Goal: Task Accomplishment & Management: Manage account settings

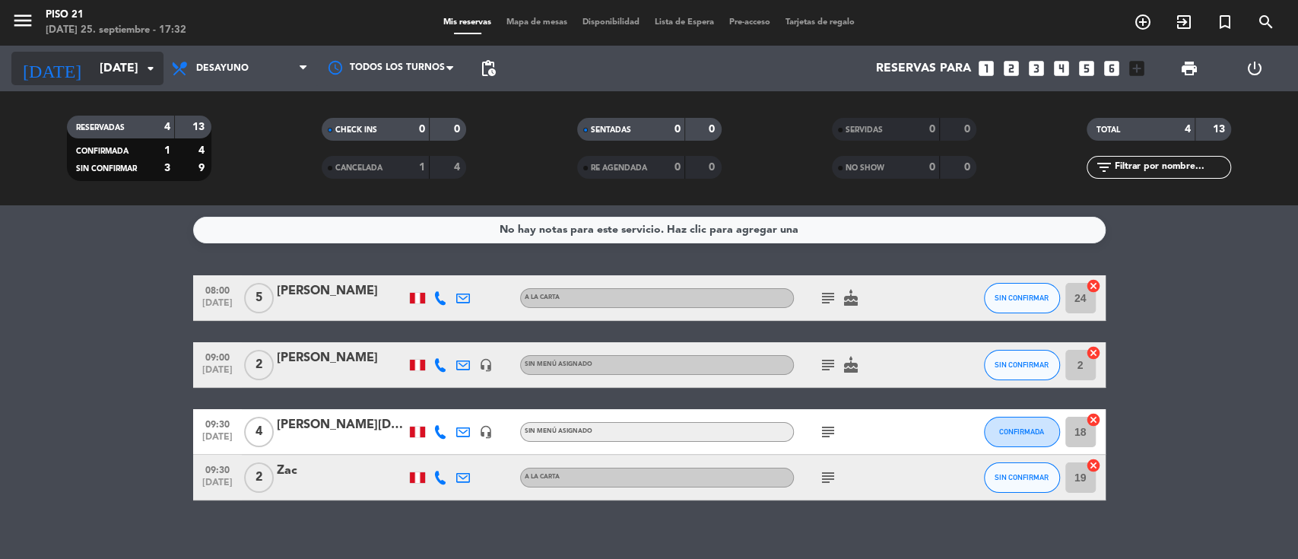
click at [106, 77] on input "[DATE]" at bounding box center [172, 69] width 160 height 30
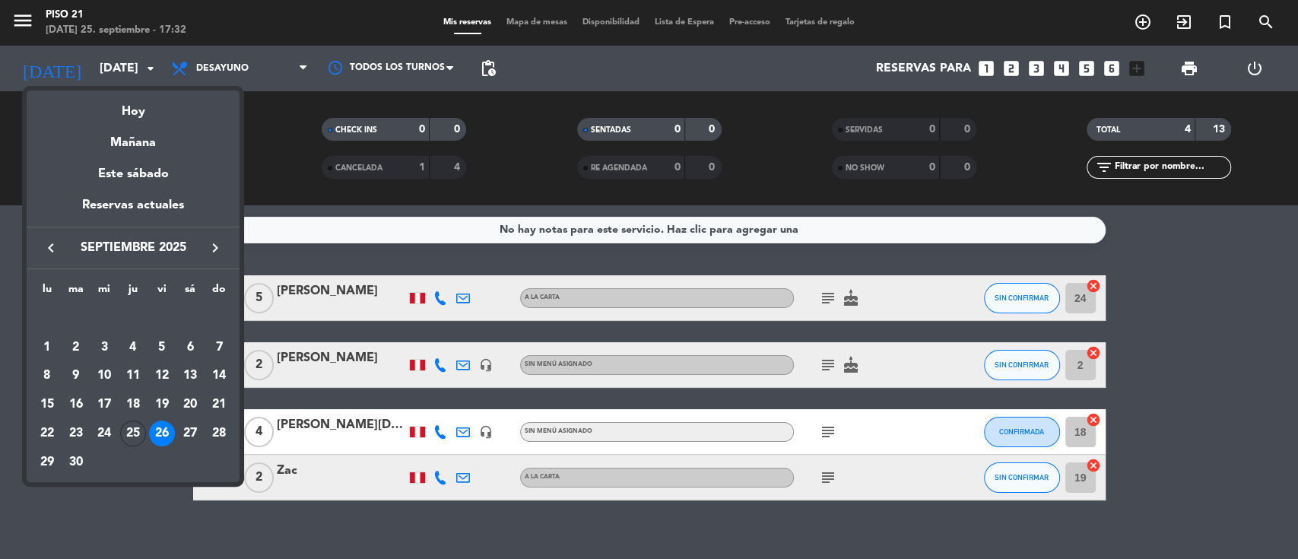
click at [78, 459] on div "30" at bounding box center [76, 462] width 26 height 26
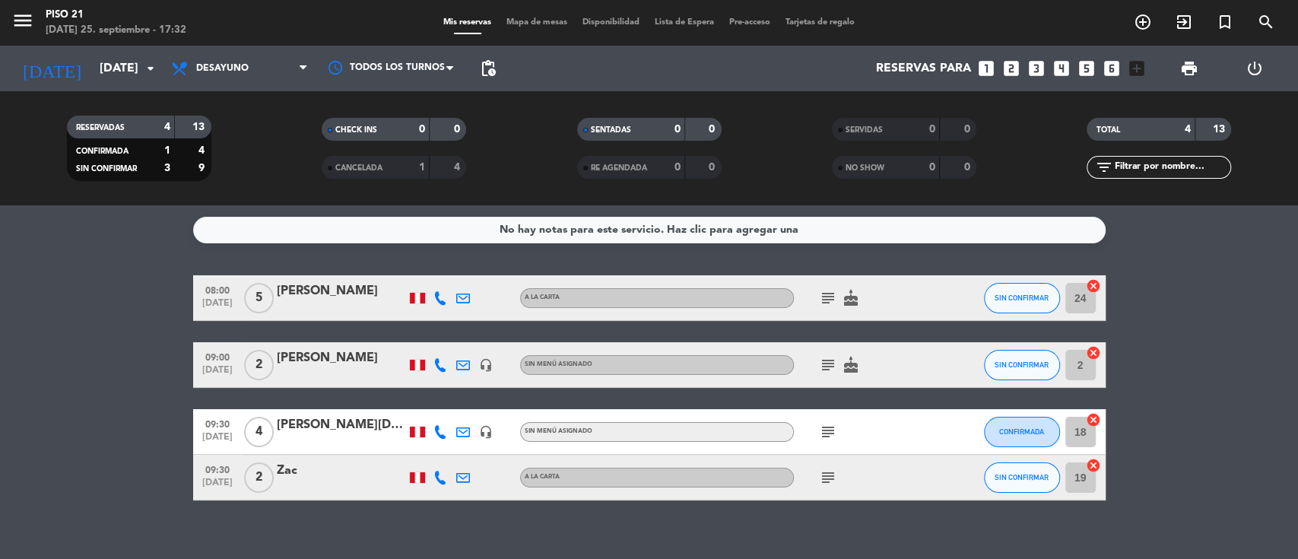
type input "[DATE]"
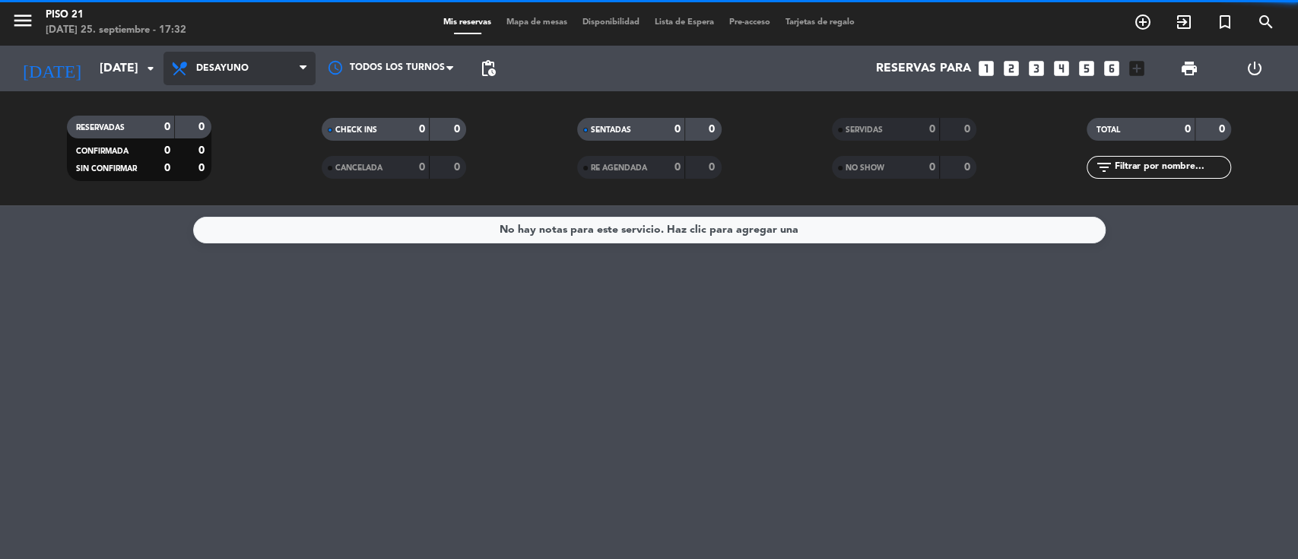
click at [246, 70] on span "Desayuno" at bounding box center [222, 68] width 52 height 11
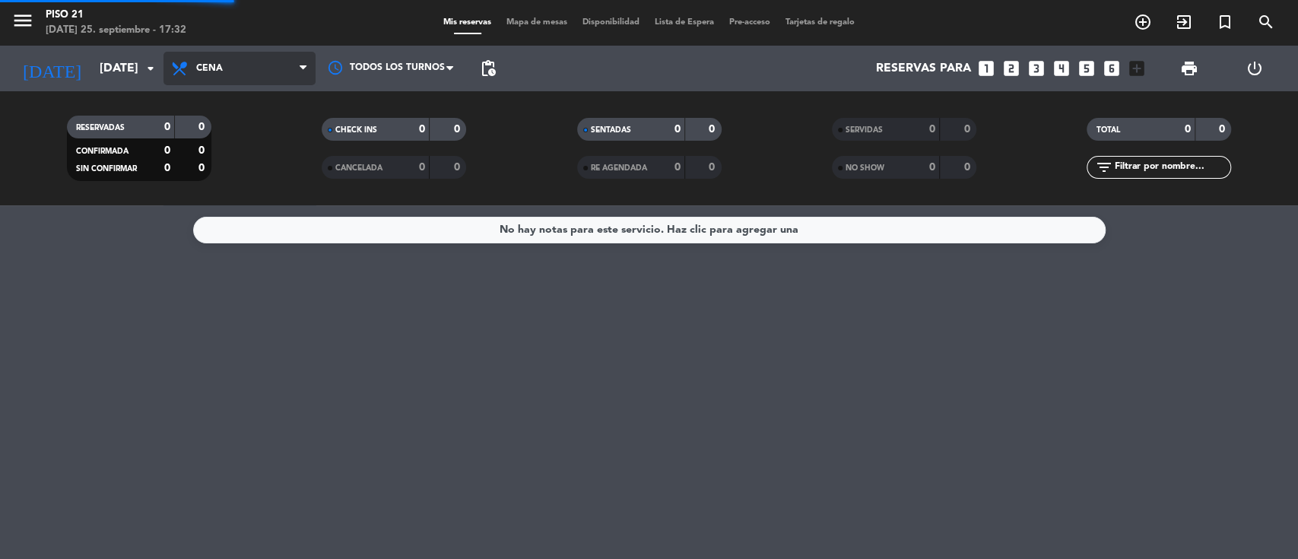
click at [255, 189] on div "menu Piso 21 [DATE] 25. septiembre - 17:32 Mis reservas Mapa de mesas Disponibi…" at bounding box center [649, 102] width 1298 height 205
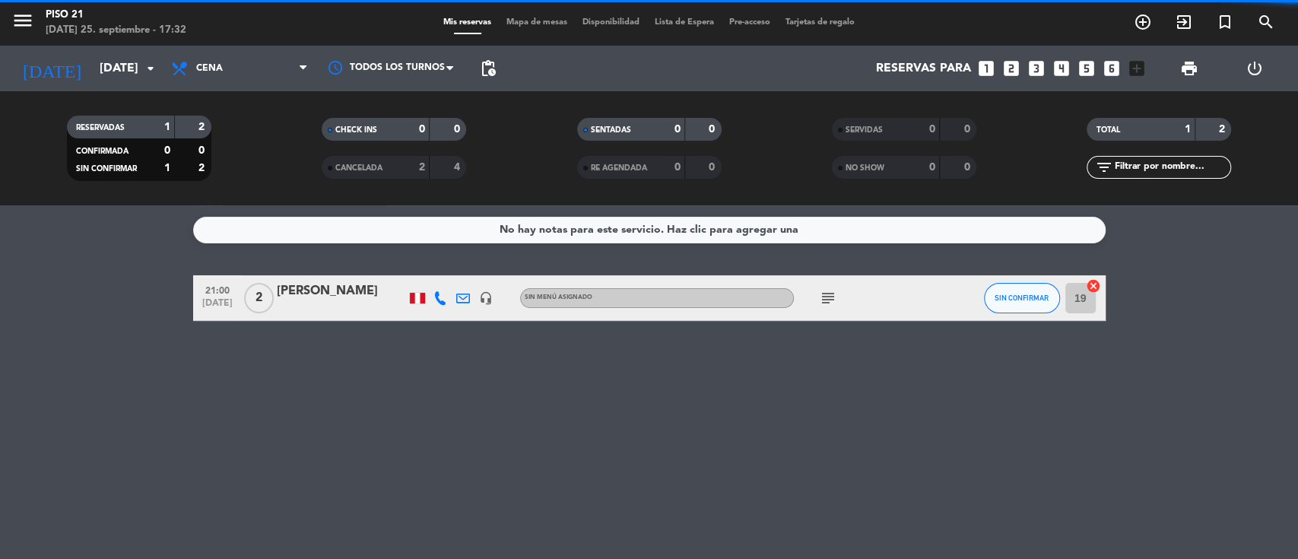
click at [338, 283] on div "Arturo Fernandez Salcedo" at bounding box center [341, 291] width 129 height 20
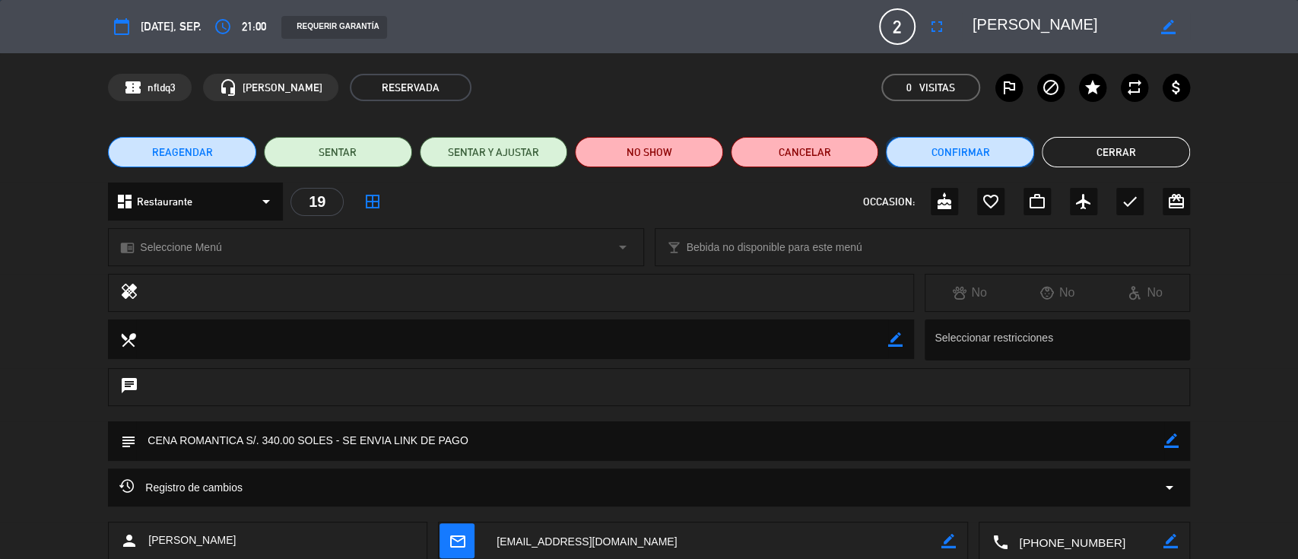
click at [939, 159] on button "Confirmar" at bounding box center [960, 152] width 148 height 30
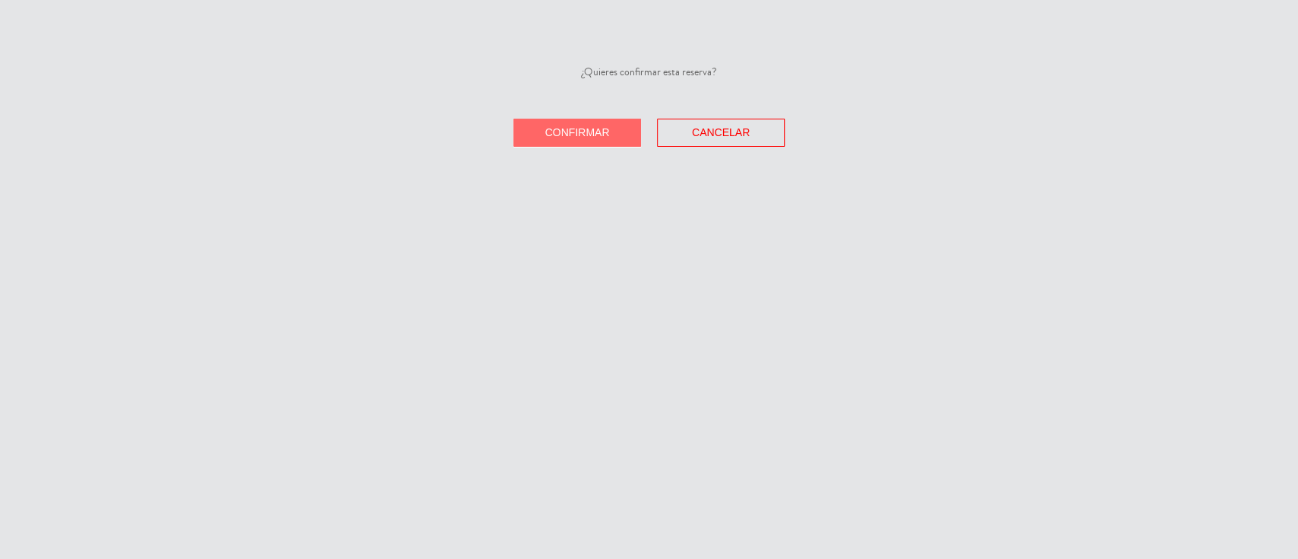
click at [543, 140] on button "Confirmar" at bounding box center [577, 133] width 128 height 28
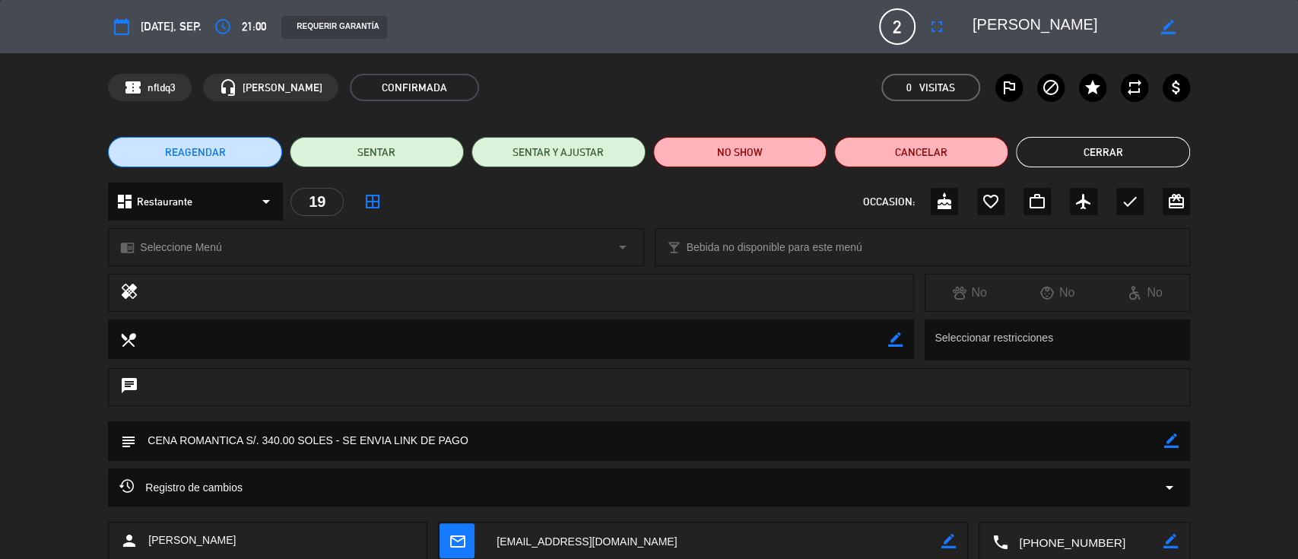
drag, startPoint x: 1174, startPoint y: 435, endPoint x: 1107, endPoint y: 440, distance: 67.1
click at [1174, 435] on icon "border_color" at bounding box center [1171, 440] width 14 height 14
drag, startPoint x: 911, startPoint y: 442, endPoint x: 342, endPoint y: 432, distance: 568.9
click at [342, 432] on textarea at bounding box center [650, 440] width 1028 height 39
type textarea "CENA ROMANTICA S/. 340.00 SOLES - CARGAR A LA PM"
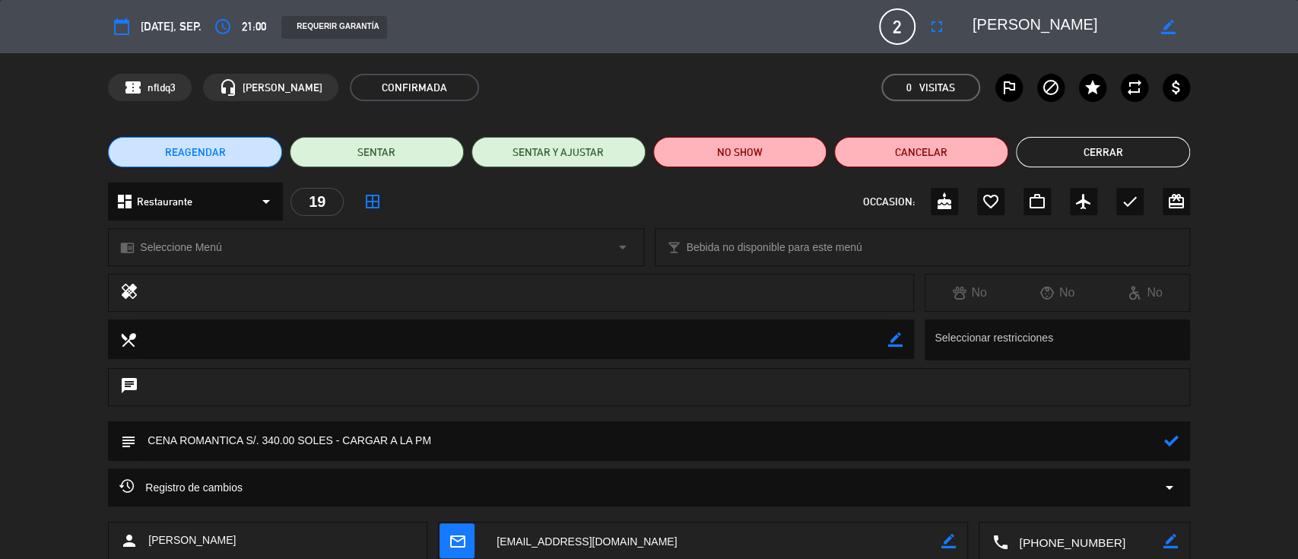
click at [1166, 436] on icon at bounding box center [1171, 440] width 14 height 14
click at [1121, 131] on div "REAGENDAR SENTAR SENTAR Y AJUSTAR NO SHOW Cancelar Cerrar" at bounding box center [649, 152] width 1298 height 61
click at [1068, 161] on button "Cerrar" at bounding box center [1103, 152] width 174 height 30
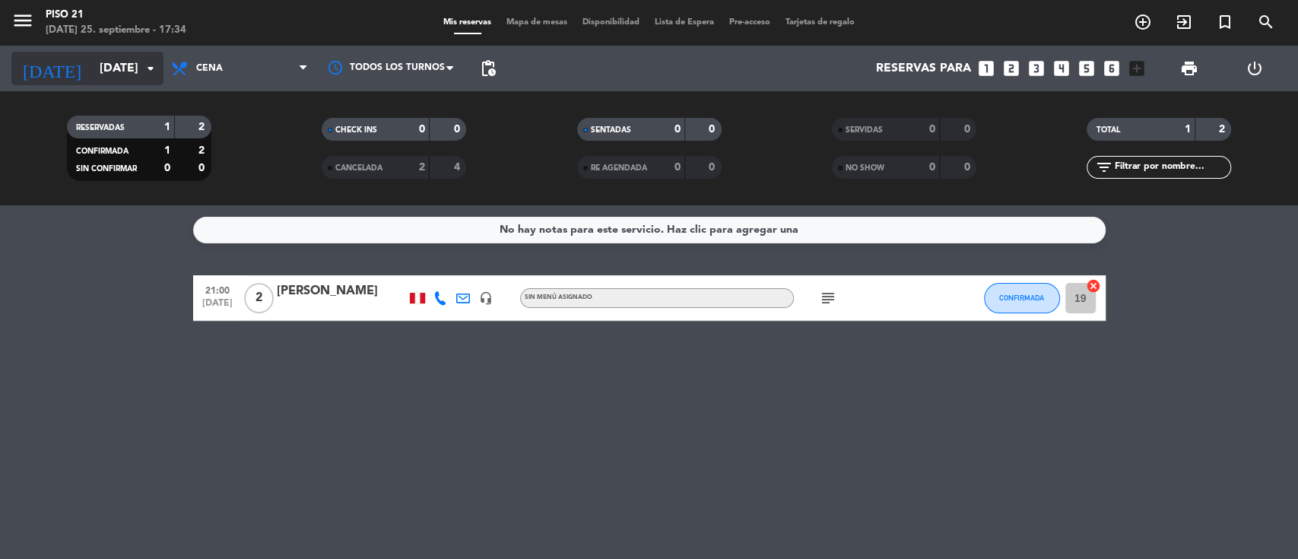
click at [116, 71] on input "mar. 30 sep." at bounding box center [172, 69] width 160 height 30
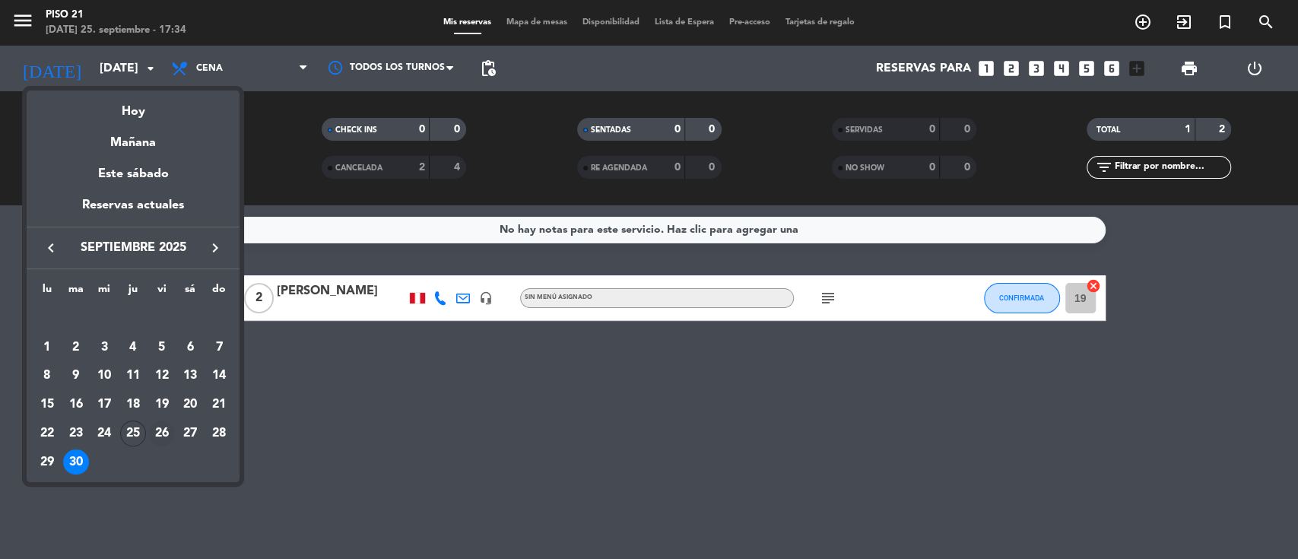
click at [167, 436] on div "26" at bounding box center [162, 434] width 26 height 26
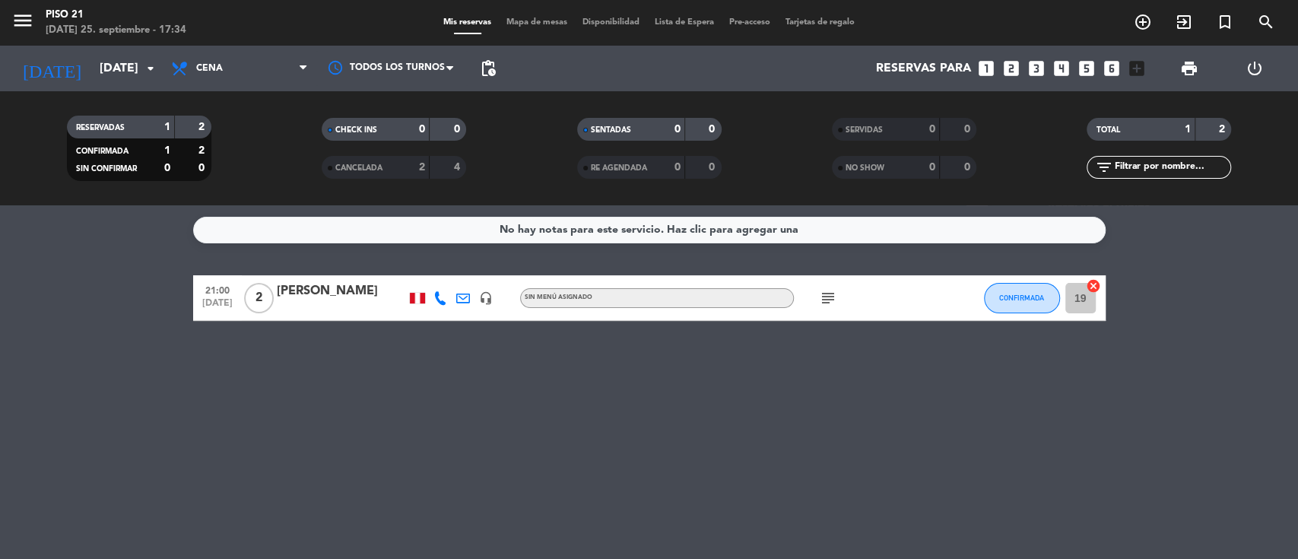
type input "vie. 26 sep."
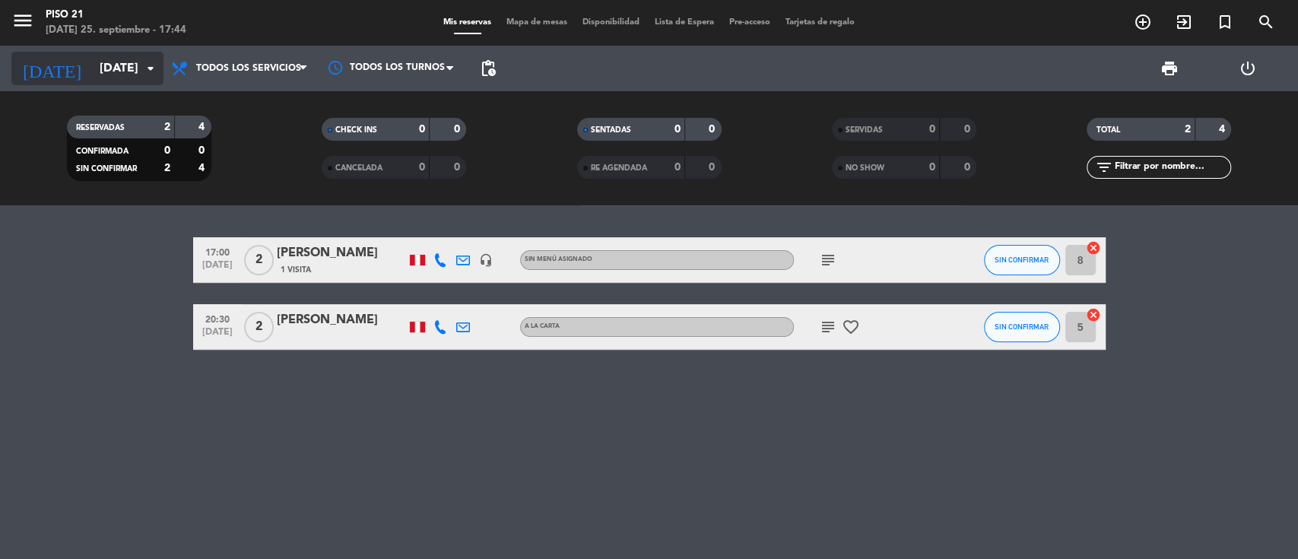
click at [126, 78] on input "[DATE]" at bounding box center [172, 69] width 160 height 30
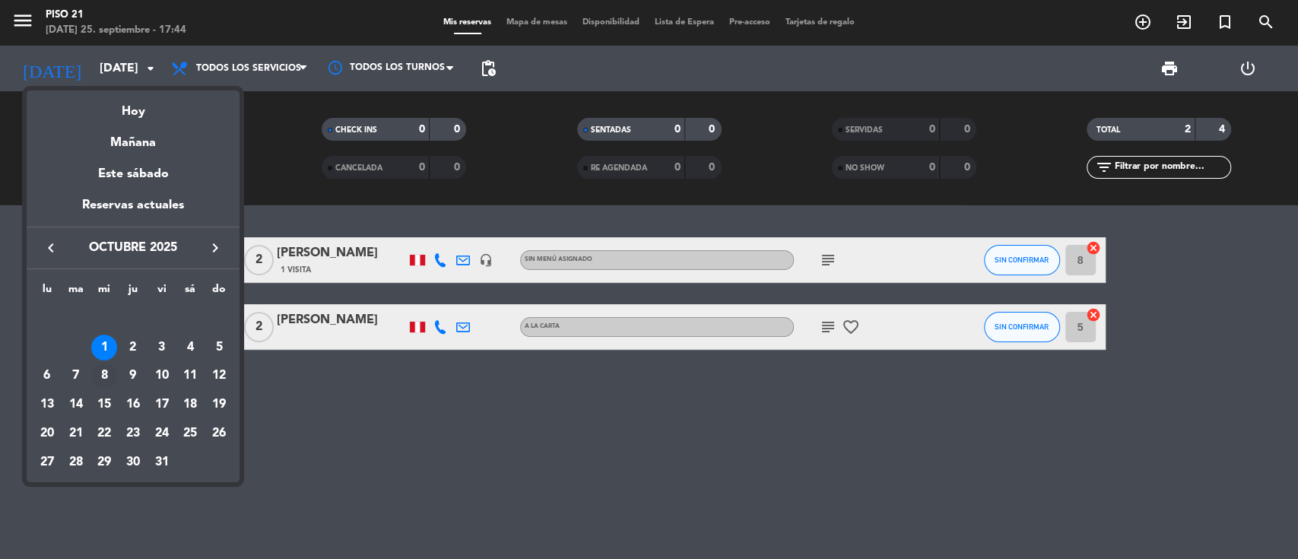
click at [113, 378] on div "8" at bounding box center [104, 376] width 26 height 26
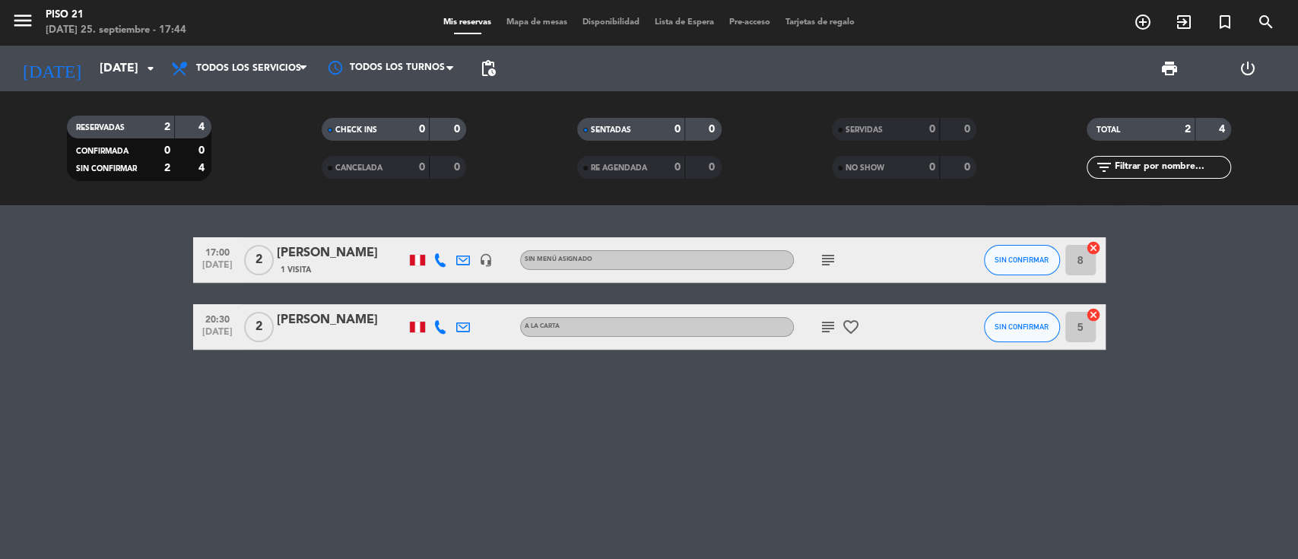
type input "[DATE]"
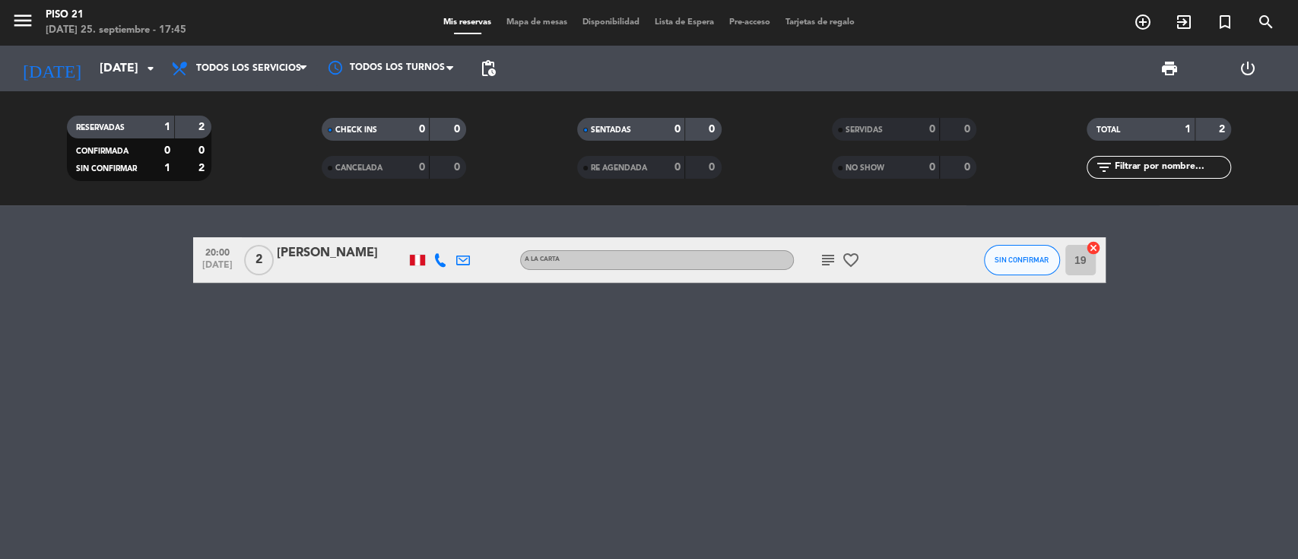
click at [332, 260] on div "[PERSON_NAME]" at bounding box center [341, 253] width 129 height 20
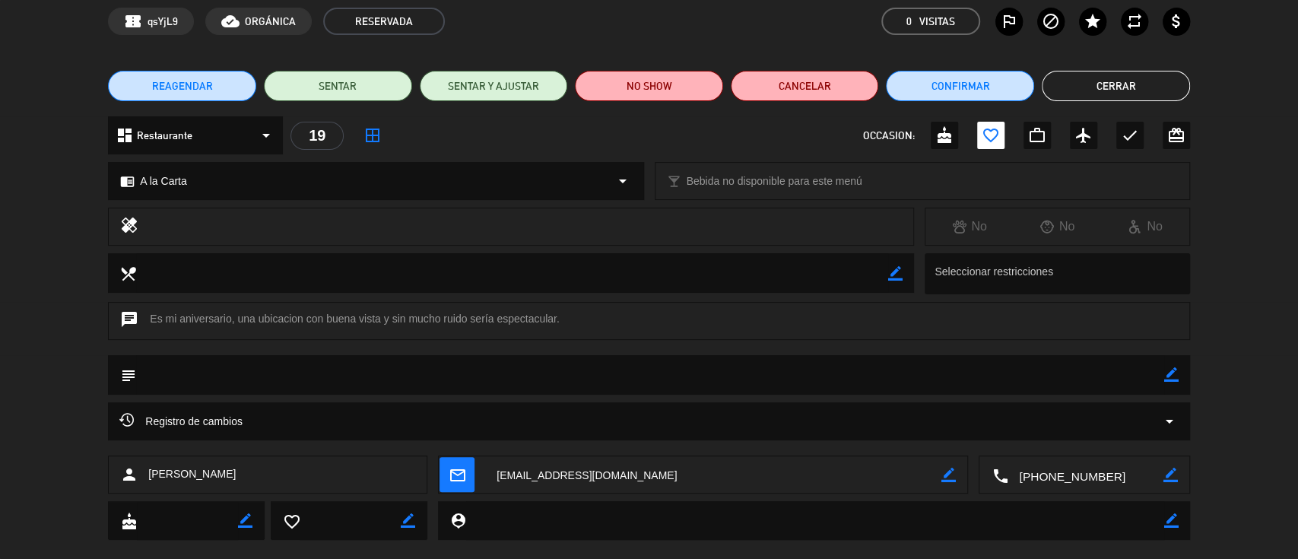
scroll to position [92, 0]
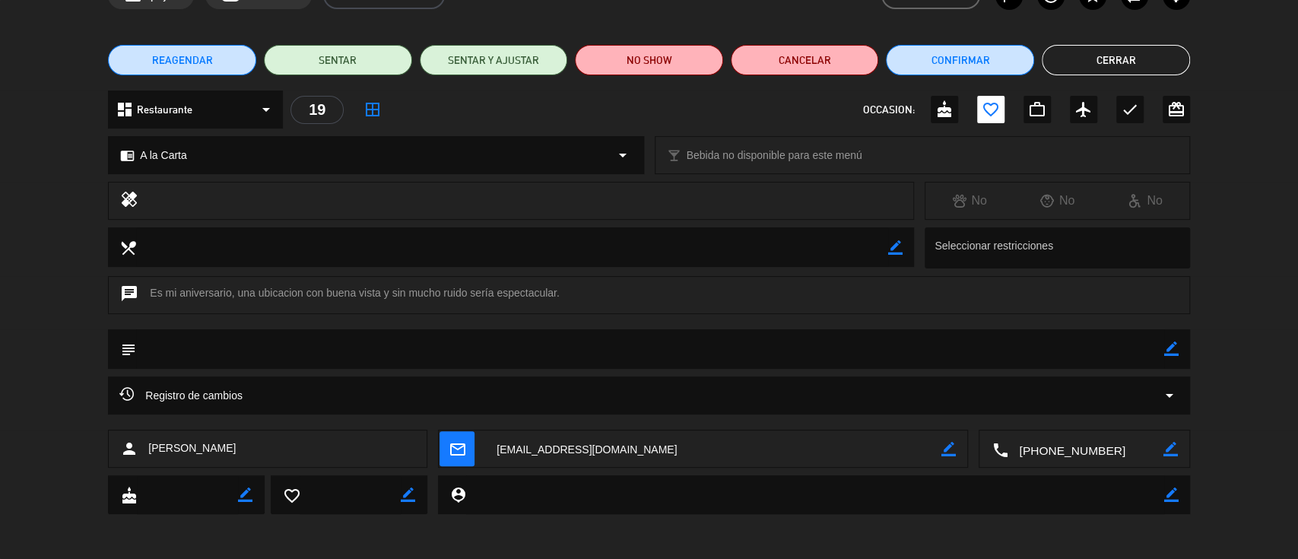
click at [973, 351] on icon "border_color" at bounding box center [1171, 348] width 14 height 14
click at [973, 363] on textarea at bounding box center [650, 348] width 1028 height 39
type textarea "SE OFRECIO CENA ROMANTICA"
click at [973, 350] on icon at bounding box center [1171, 348] width 14 height 14
click at [973, 418] on textarea at bounding box center [1085, 449] width 155 height 38
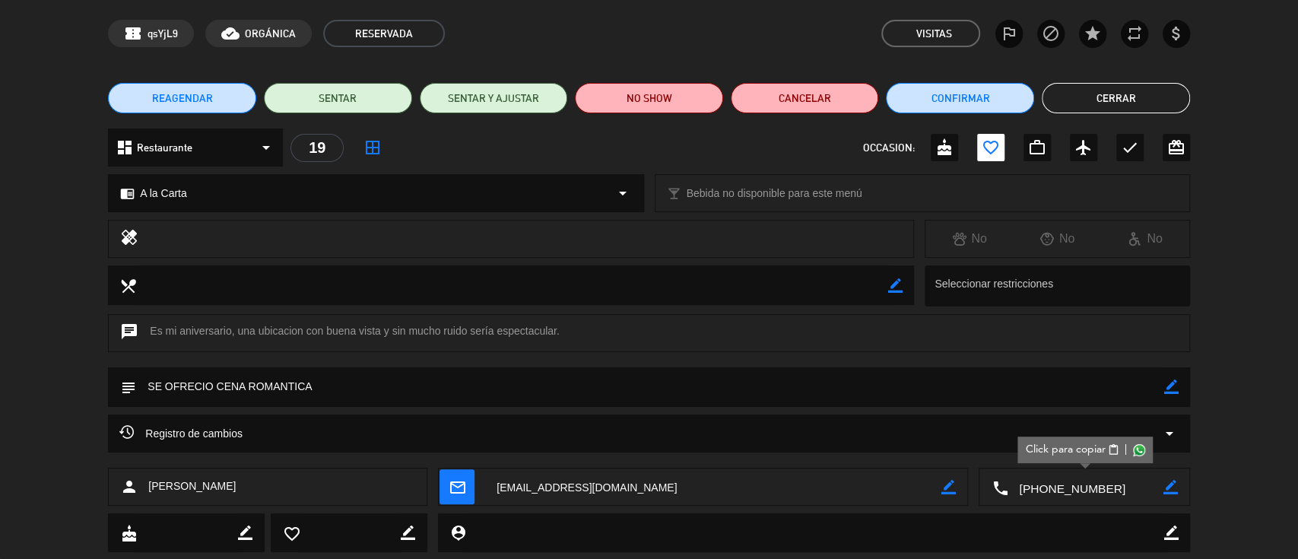
scroll to position [0, 0]
